Goal: Submit feedback/report problem

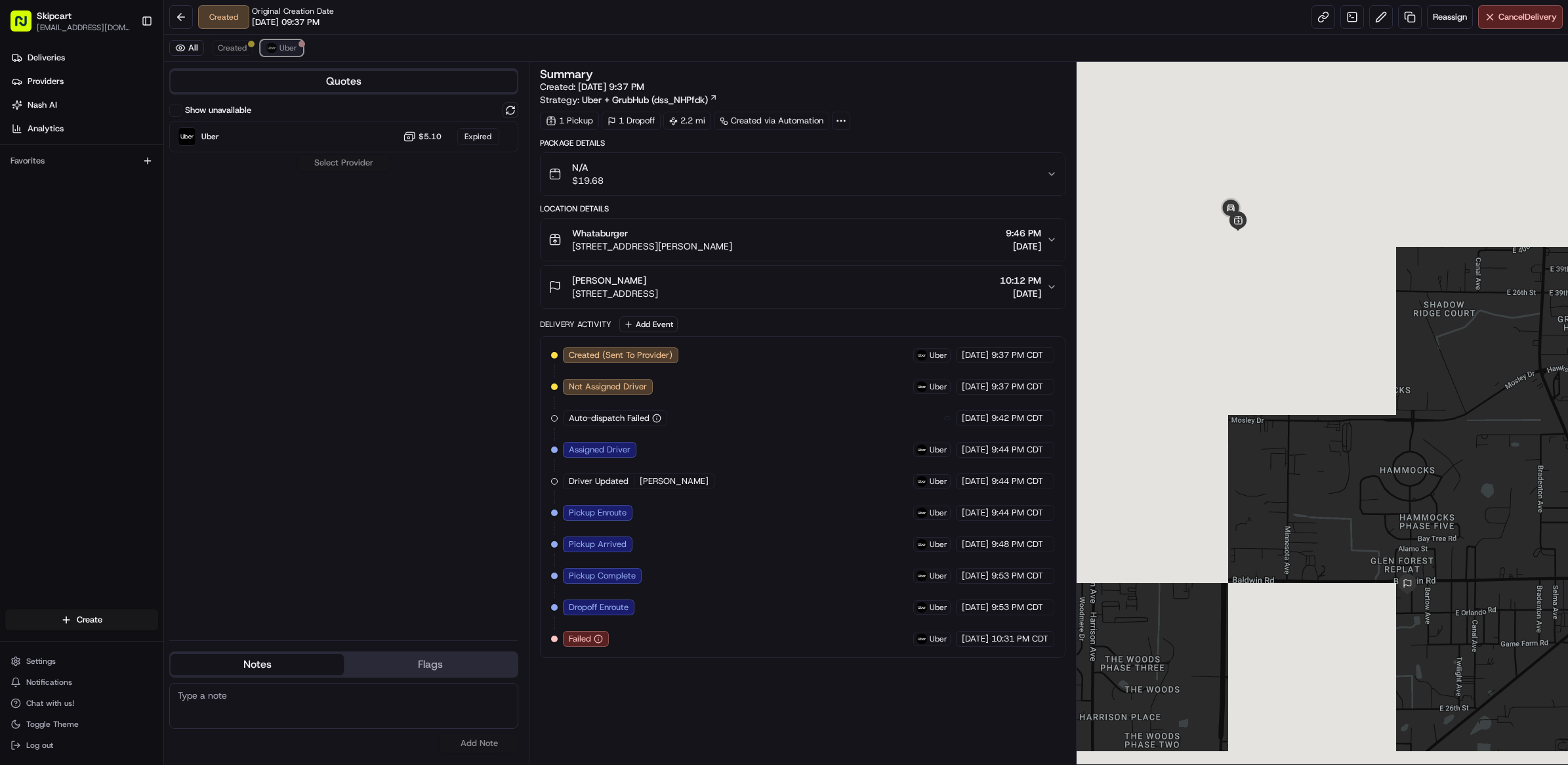
click at [297, 51] on button "Uber" at bounding box center [282, 48] width 42 height 16
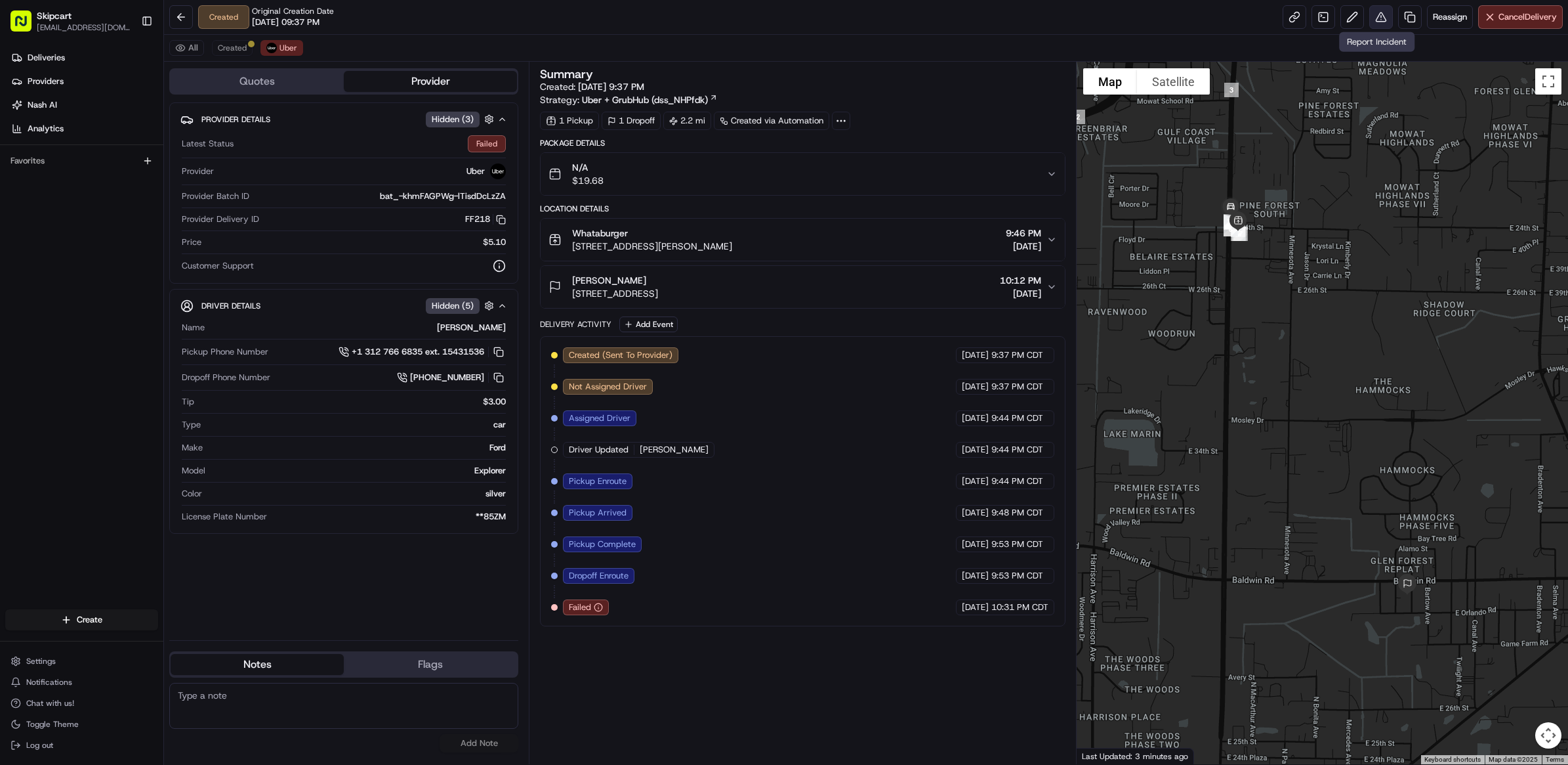
click at [1370, 20] on button at bounding box center [1381, 17] width 23 height 23
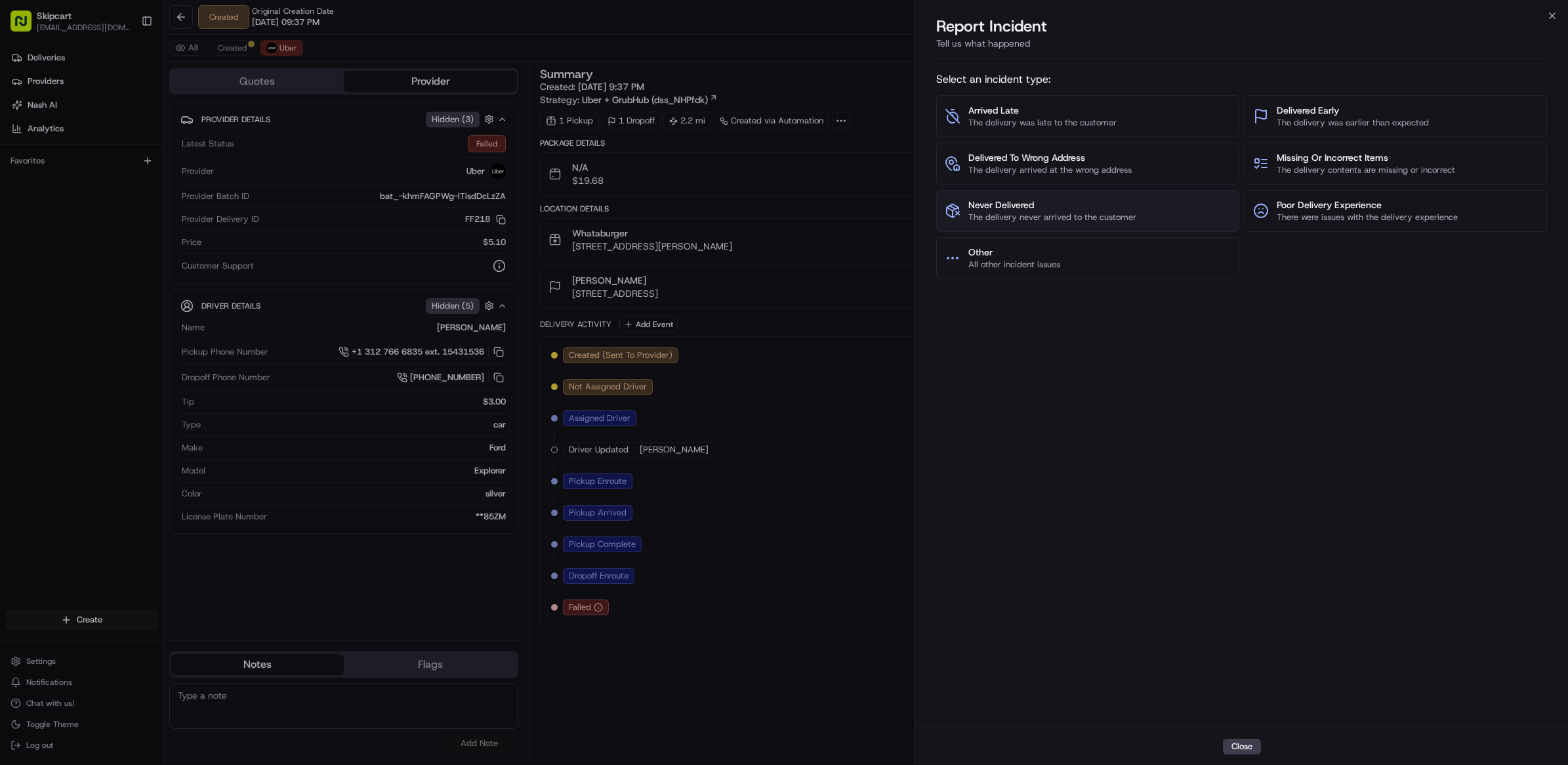
click at [1054, 198] on button "Never Delivered The delivery never arrived to the customer" at bounding box center [1087, 211] width 303 height 42
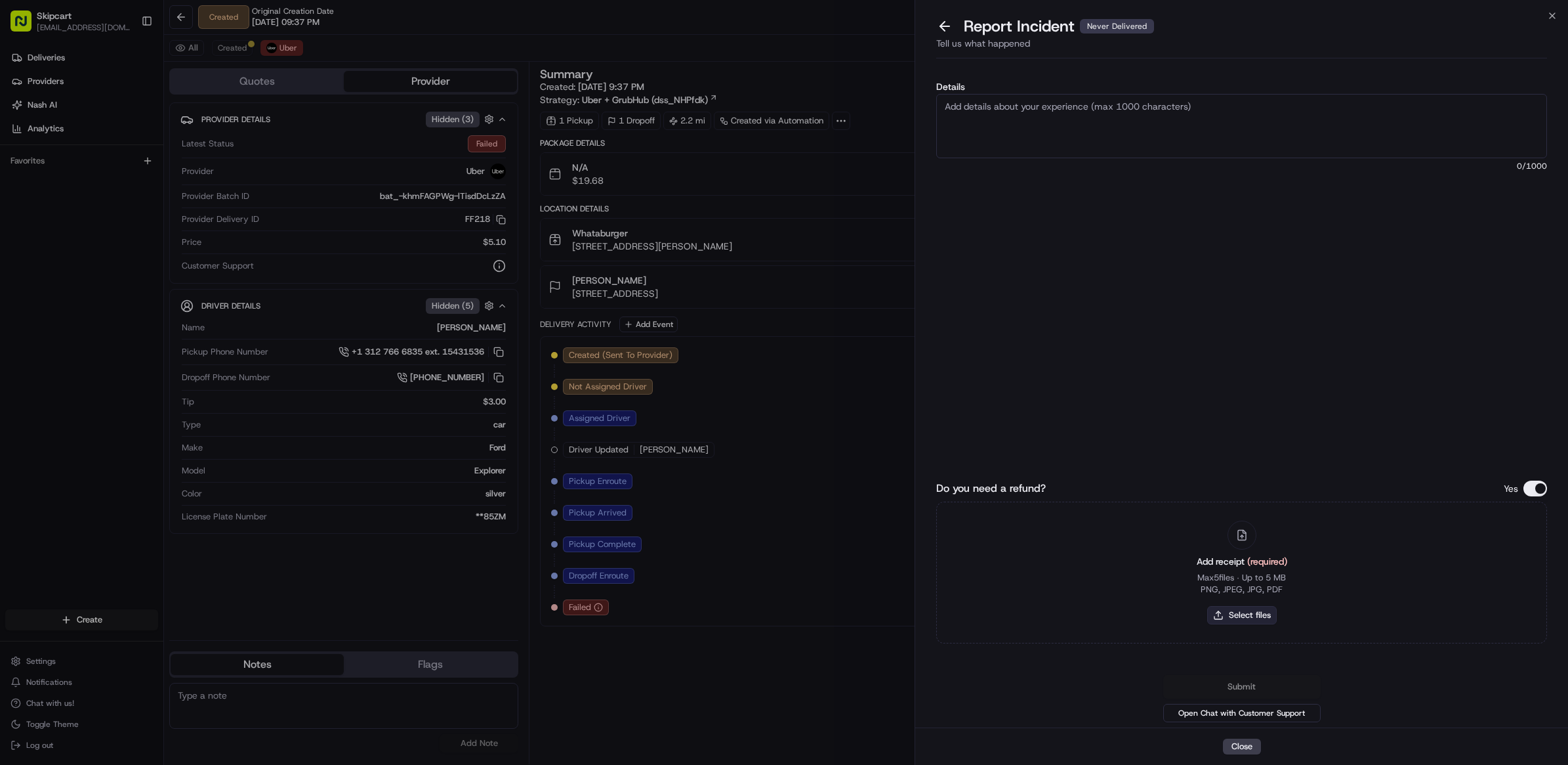
click at [1241, 608] on button "Select files" at bounding box center [1242, 615] width 69 height 18
type input "C:\fakepath\Nash_252.JPG"
click at [1191, 139] on textarea "Details" at bounding box center [1241, 126] width 611 height 64
paste textarea "Customer reported non delivery, driver cancelled off after receiving items. Req…"
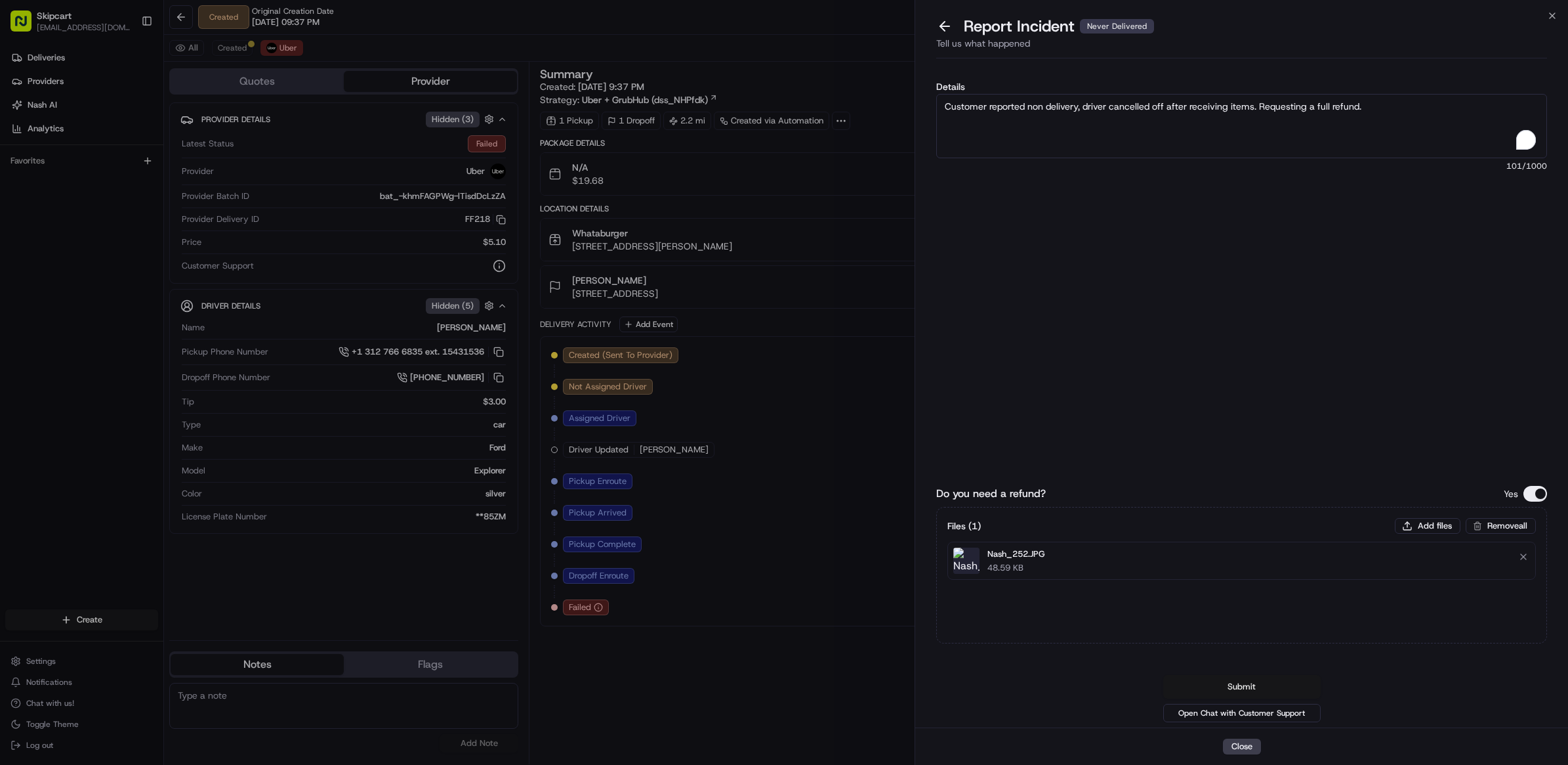
type textarea "Customer reported non delivery, driver cancelled off after receiving items. Req…"
click at [1240, 675] on button "Submit" at bounding box center [1243, 687] width 158 height 23
